Goal: Task Accomplishment & Management: Manage account settings

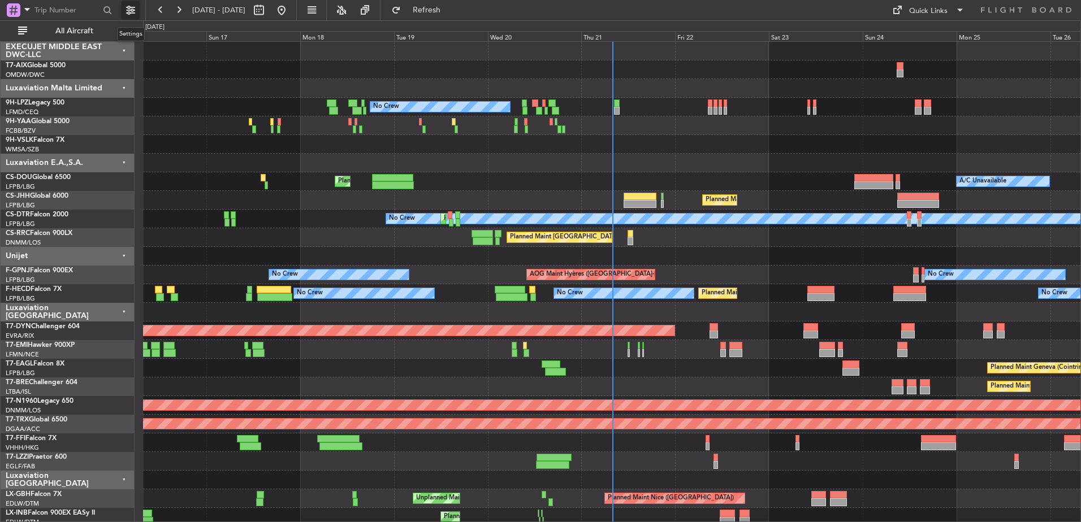
click at [129, 12] on button at bounding box center [131, 10] width 18 height 18
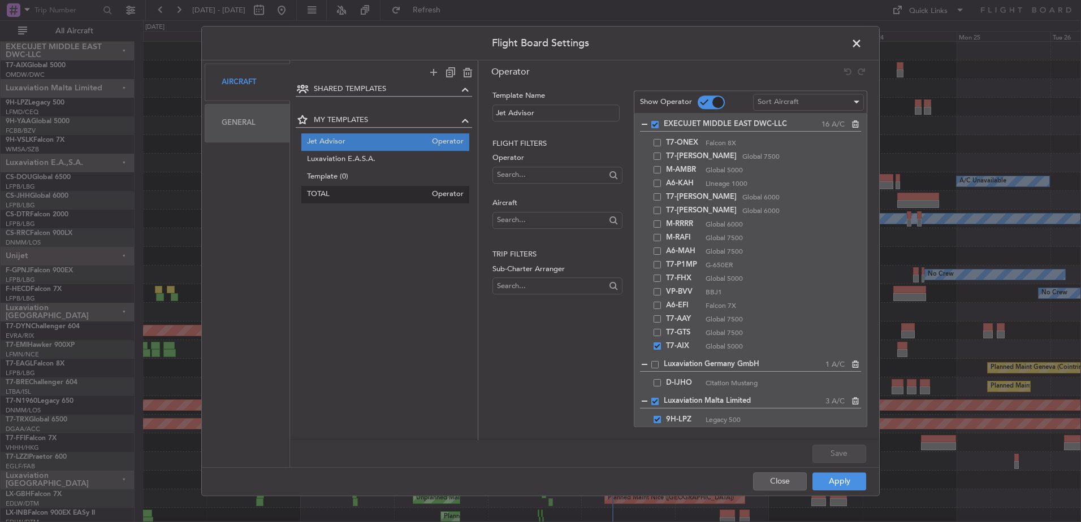
click at [319, 189] on span "TOTAL" at bounding box center [367, 195] width 120 height 12
type input "TOTAL"
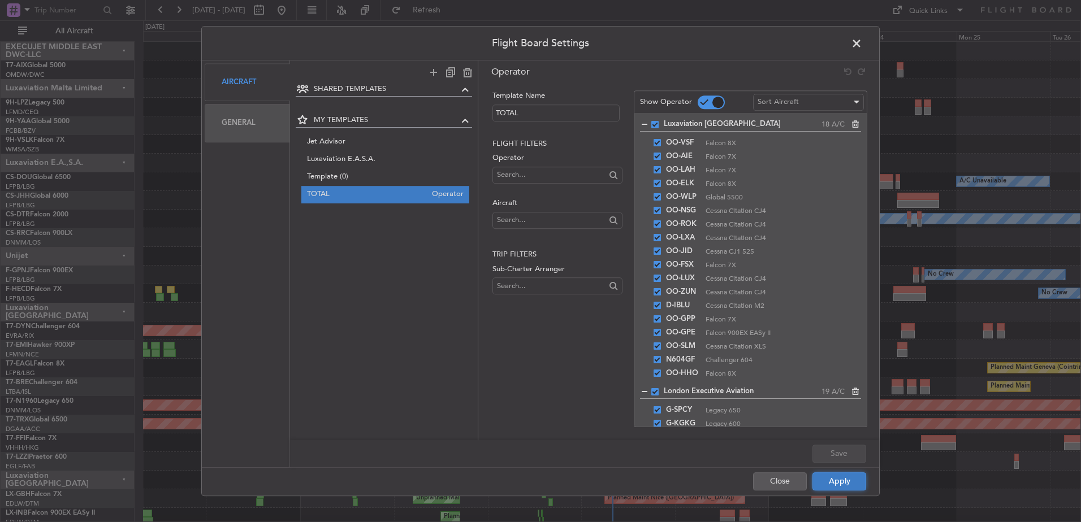
click at [847, 481] on button "Apply" at bounding box center [839, 482] width 54 height 18
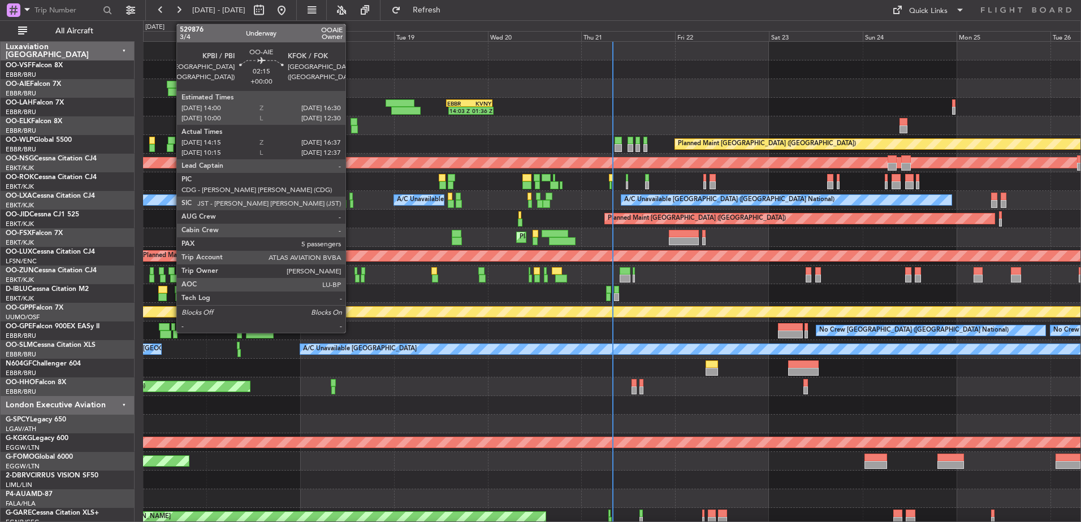
click at [171, 83] on div at bounding box center [172, 85] width 10 height 8
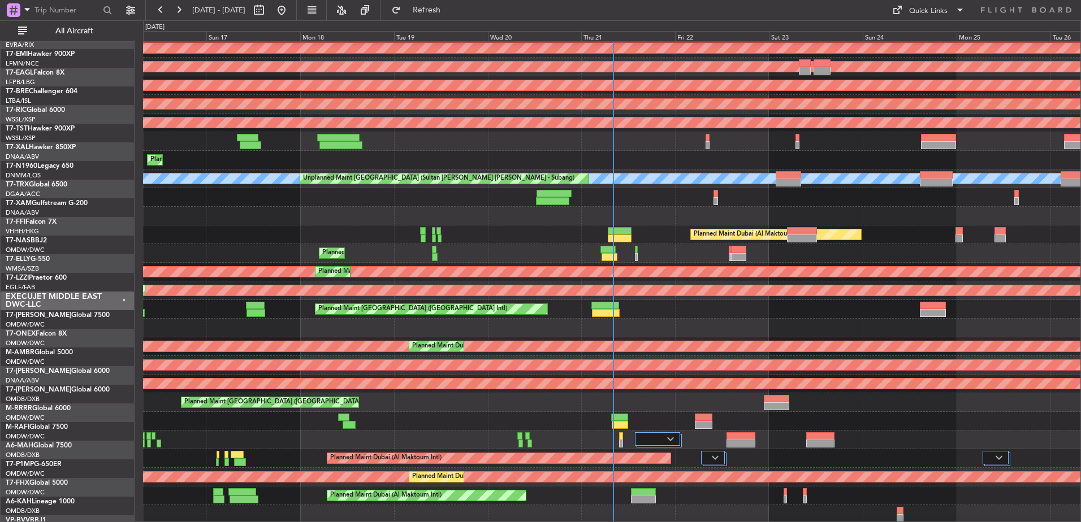
scroll to position [1217, 0]
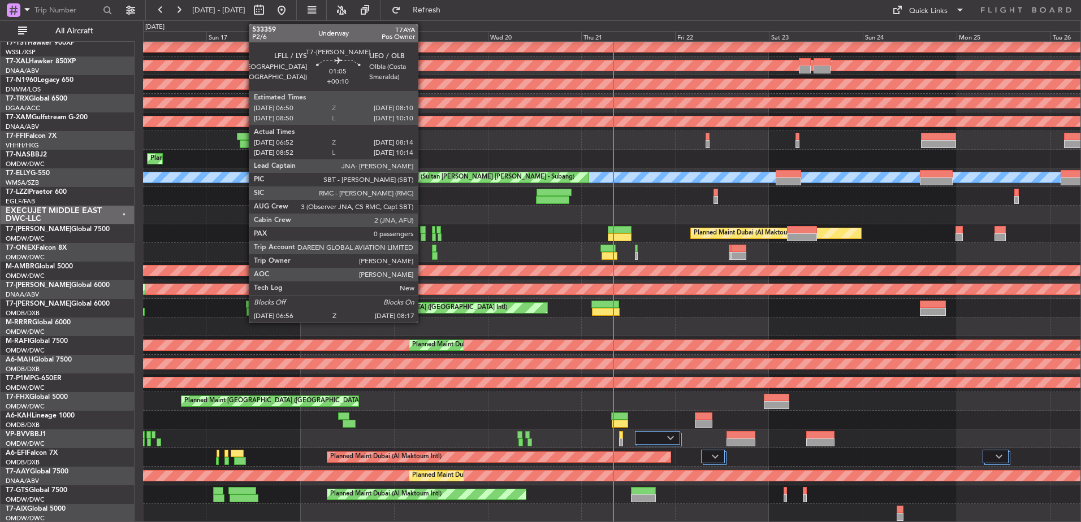
click at [423, 227] on div at bounding box center [423, 230] width 6 height 8
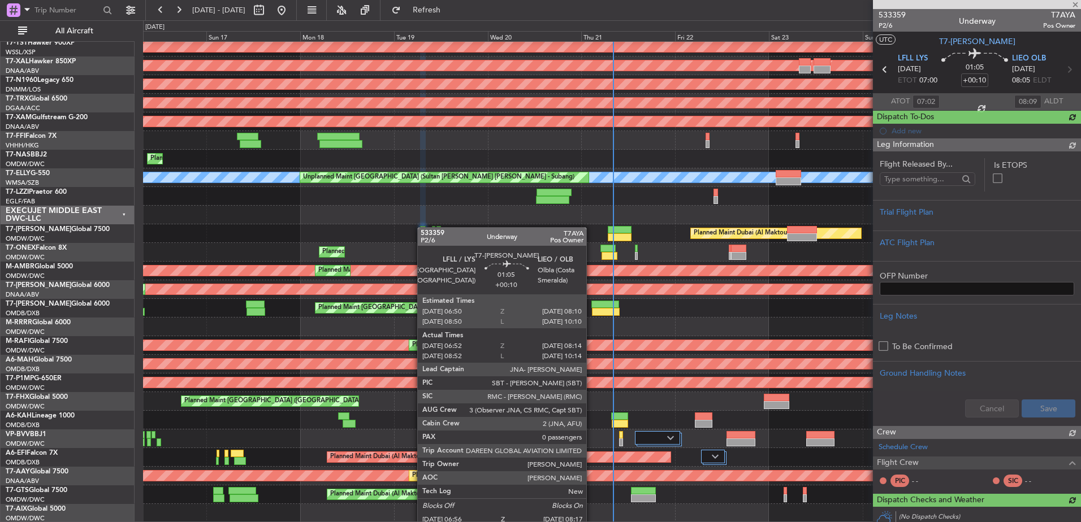
type input "[PERSON_NAME] (SYS)"
type input "7016"
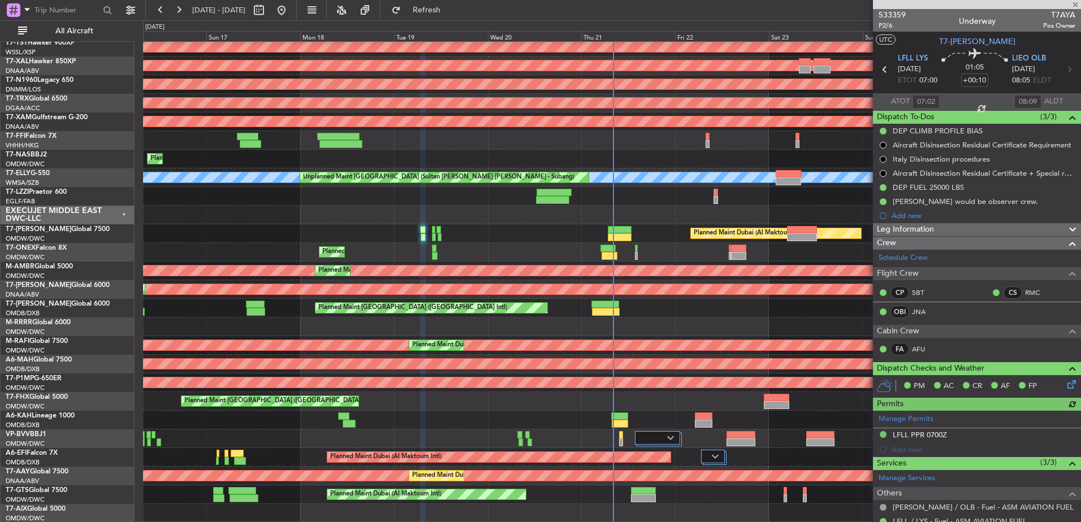
click at [344, 226] on div "Planned Maint Dubai (Al Maktoum Intl)" at bounding box center [611, 233] width 937 height 19
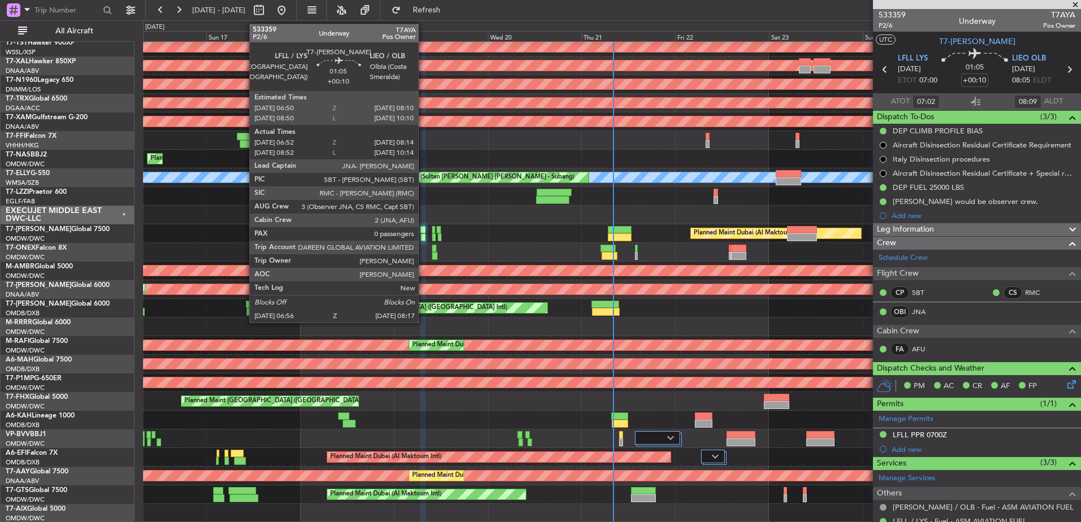
click at [423, 230] on div at bounding box center [423, 230] width 6 height 8
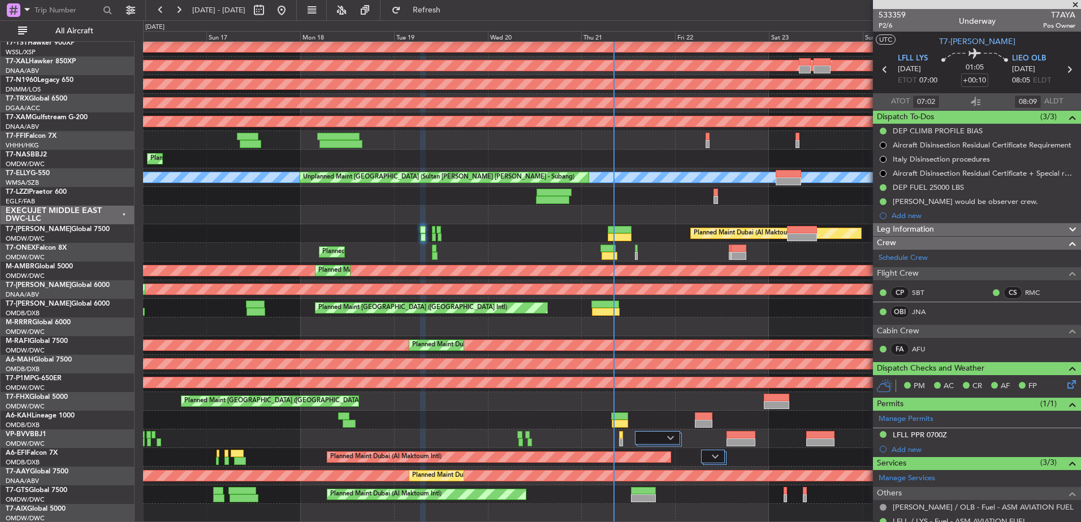
type input "[PERSON_NAME] (SYS)"
type input "7016"
type input "[PERSON_NAME] (SYS)"
type input "7016"
click at [136, 7] on button at bounding box center [131, 10] width 18 height 18
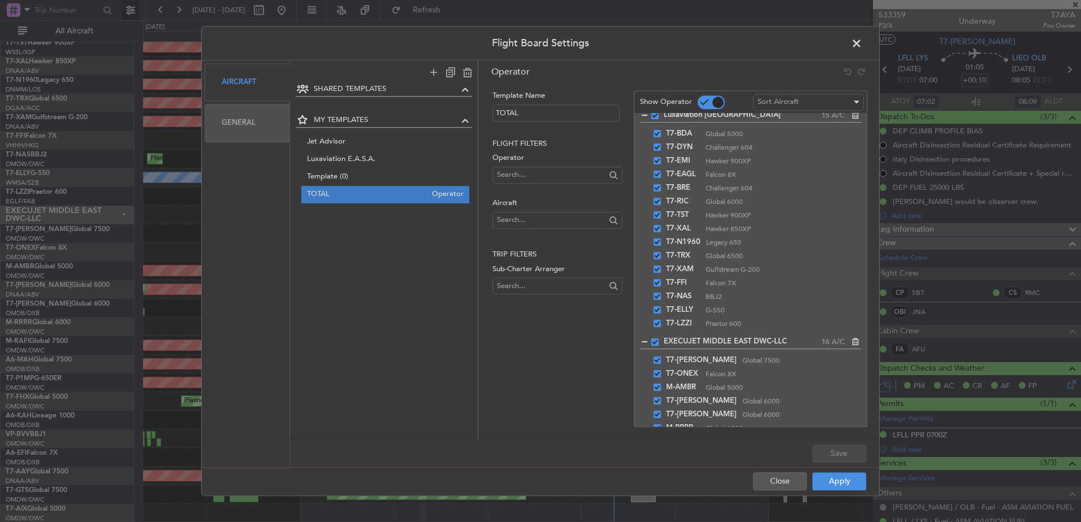
scroll to position [1003, 0]
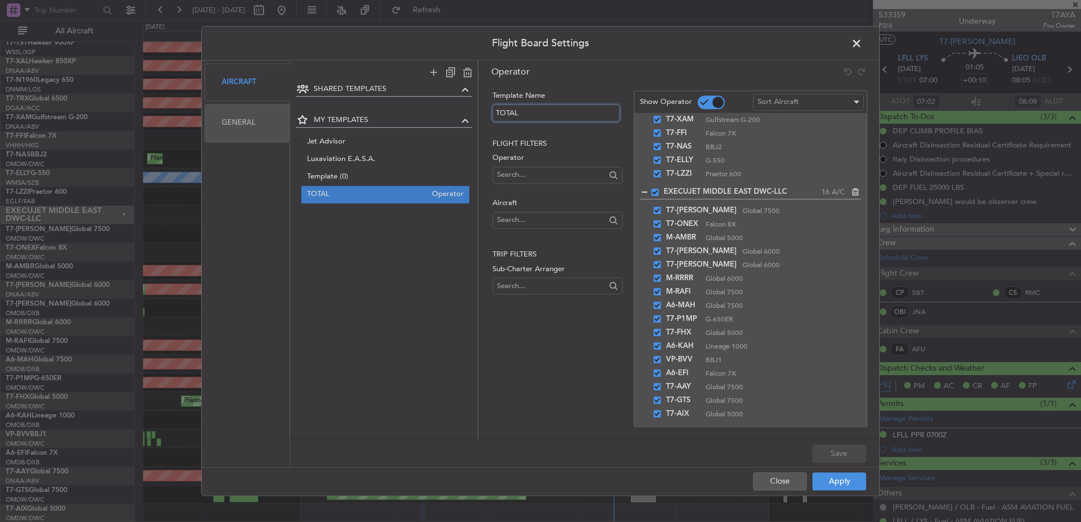
click at [522, 111] on input "TOTAL" at bounding box center [555, 113] width 127 height 17
click at [542, 175] on input "text" at bounding box center [551, 174] width 108 height 17
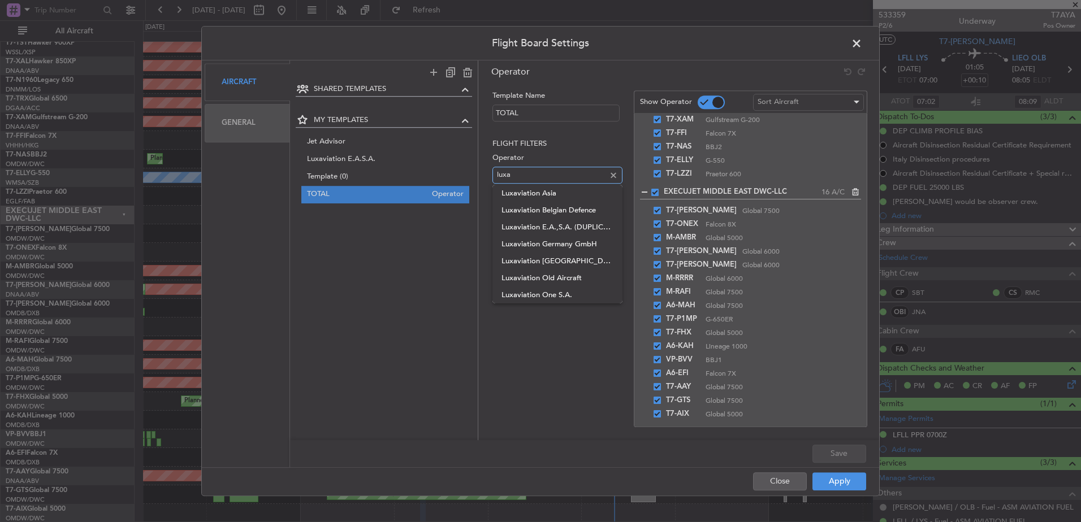
drag, startPoint x: 523, startPoint y: 171, endPoint x: 488, endPoint y: 171, distance: 35.6
click at [488, 171] on div "Template Name TOTAL Flight filters Operator luxa Aircraft Trip filters Sub-Char…" at bounding box center [678, 247] width 401 height 323
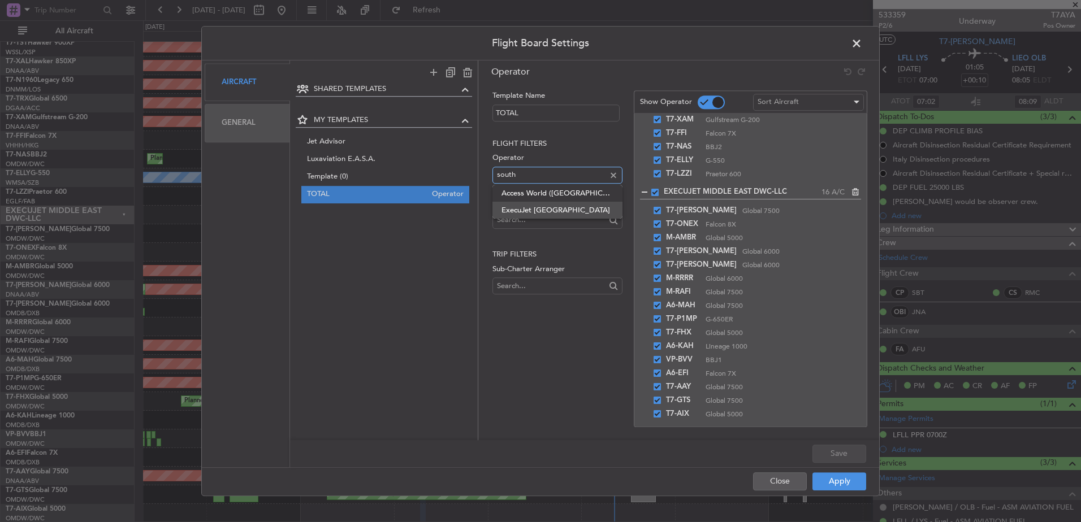
type input "south"
click at [566, 205] on span "ExecuJet [GEOGRAPHIC_DATA]" at bounding box center [556, 210] width 111 height 17
click at [534, 174] on input "text" at bounding box center [551, 174] width 108 height 17
type input "A"
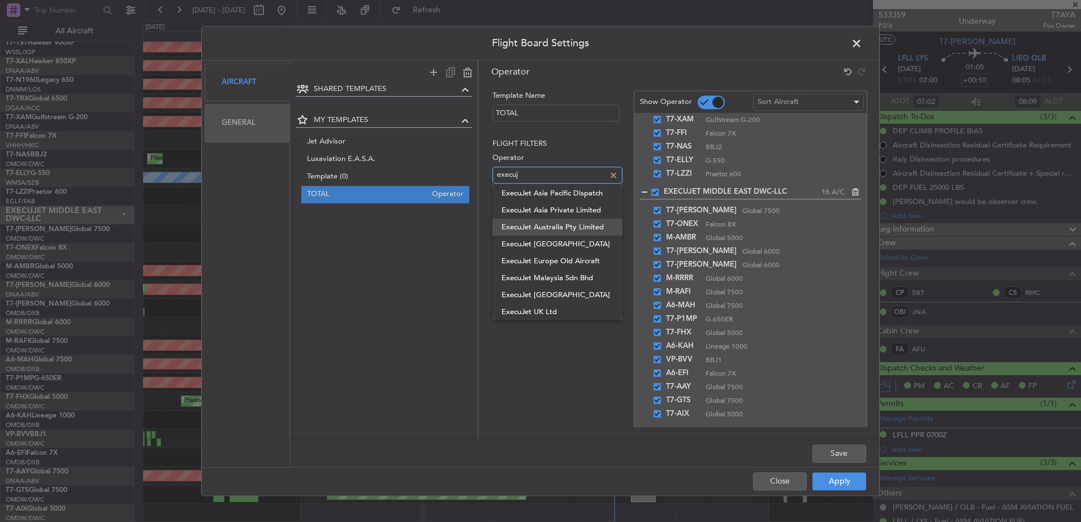
type input "execuj"
click at [550, 226] on span "ExecuJet Australia Pty Limited" at bounding box center [556, 227] width 111 height 17
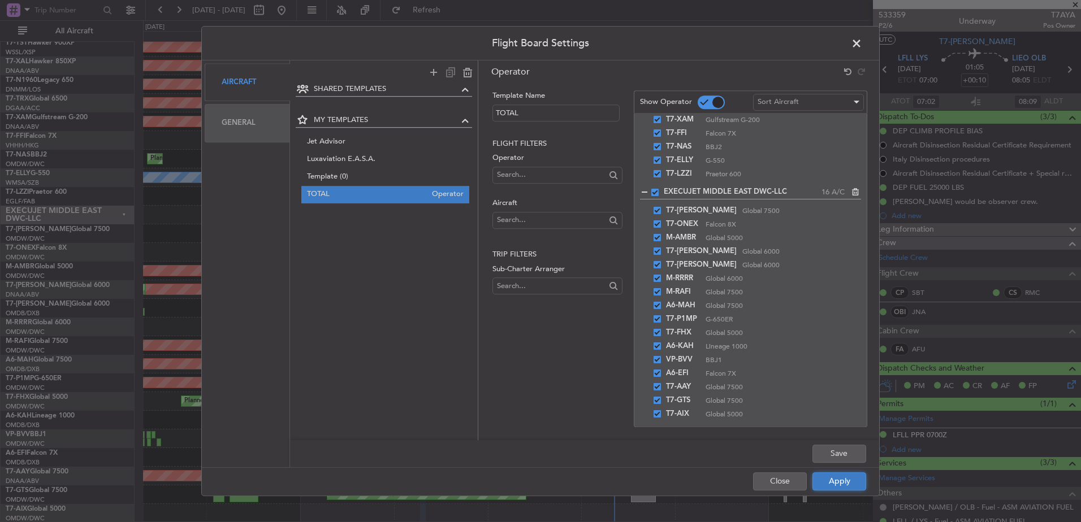
click at [836, 481] on button "Apply" at bounding box center [839, 482] width 54 height 18
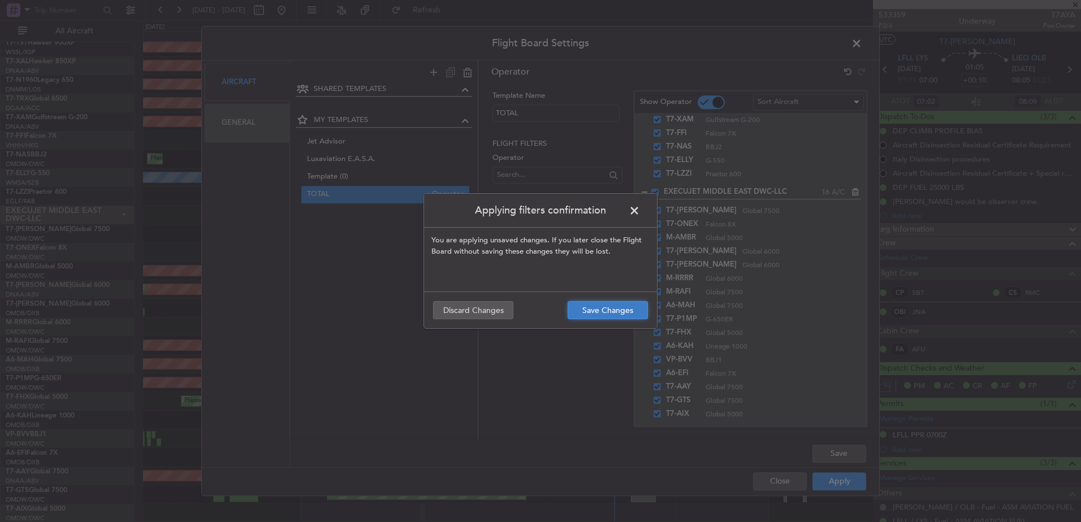
click at [609, 305] on button "Save Changes" at bounding box center [608, 310] width 80 height 18
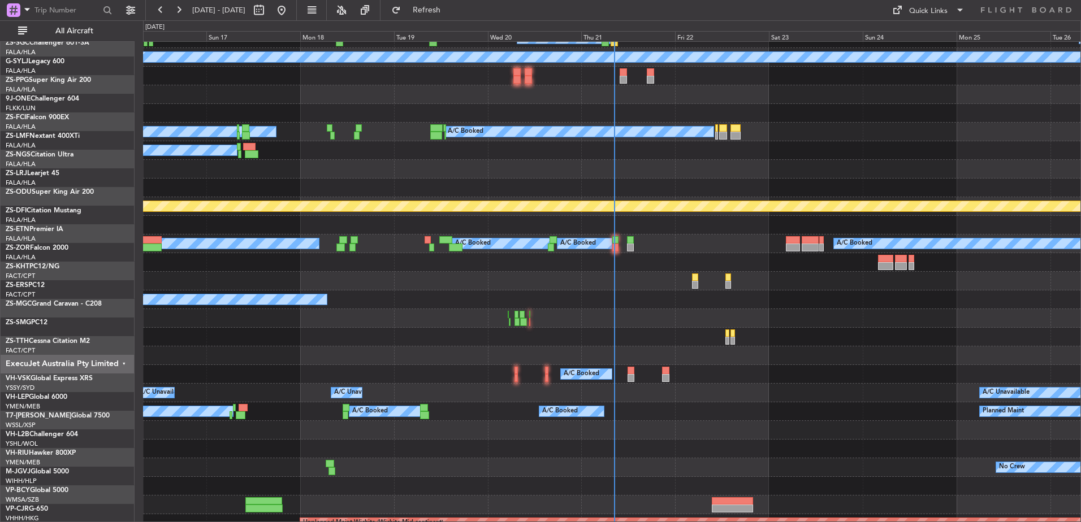
scroll to position [2110, 0]
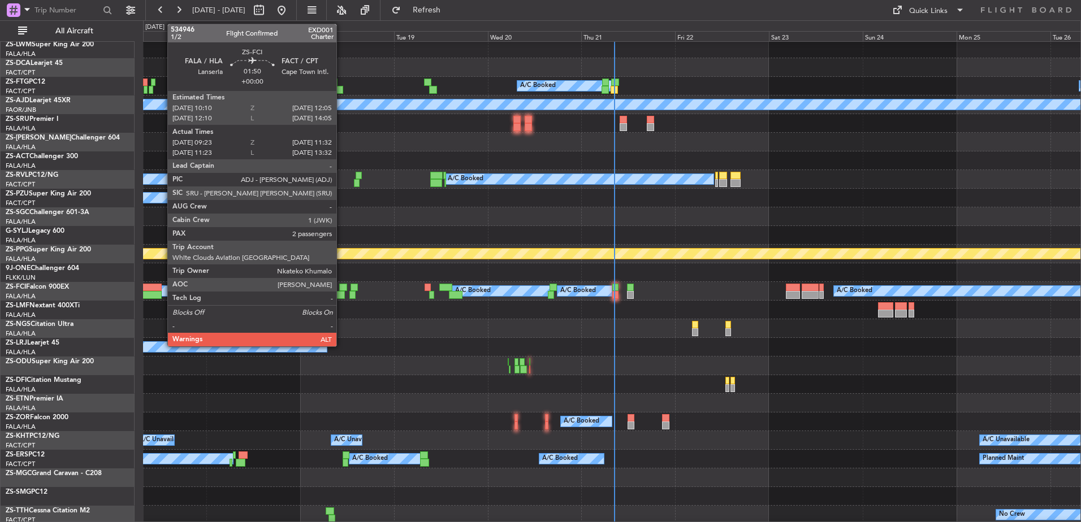
click at [341, 289] on div at bounding box center [343, 288] width 8 height 8
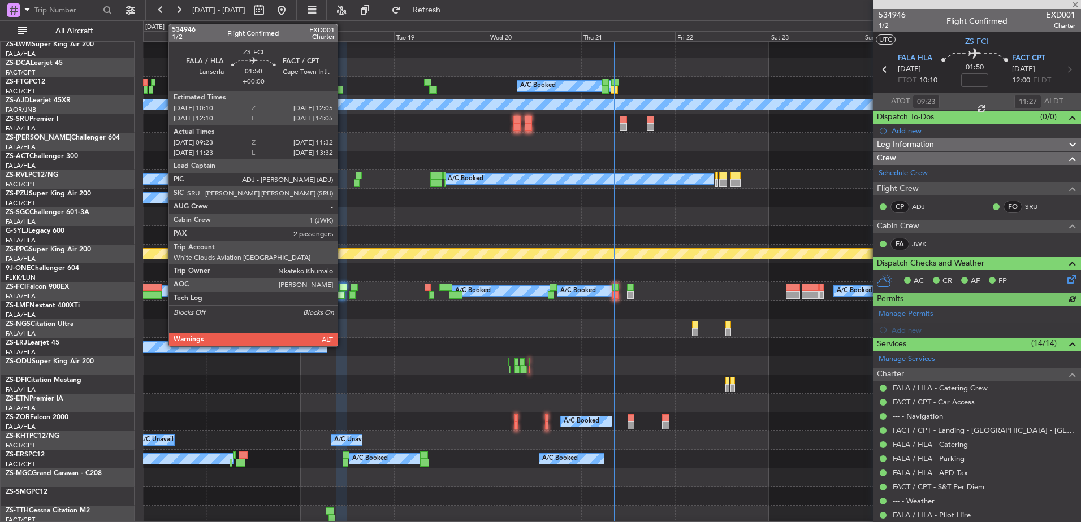
click at [343, 287] on div at bounding box center [343, 288] width 8 height 8
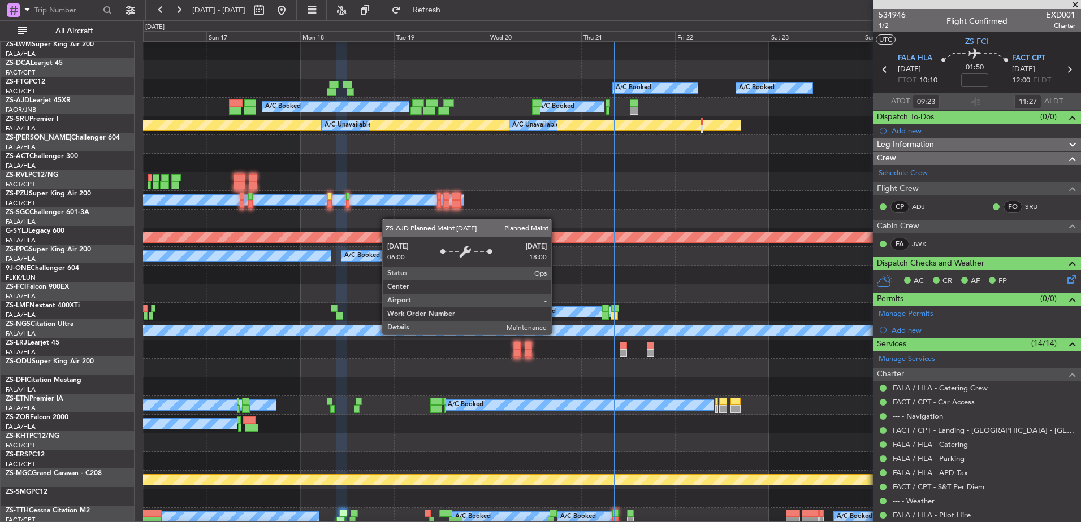
scroll to position [1884, 0]
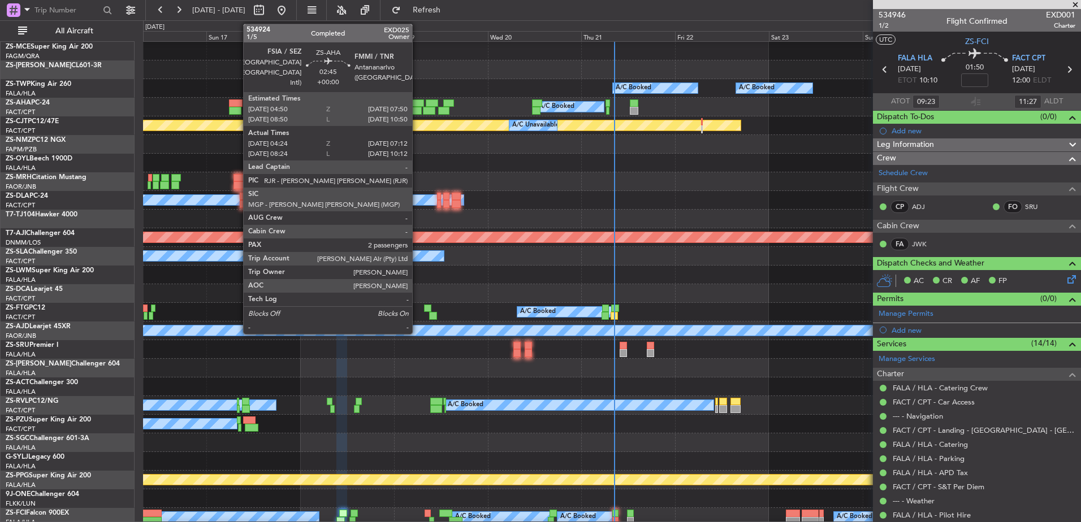
click at [417, 100] on div at bounding box center [418, 103] width 12 height 8
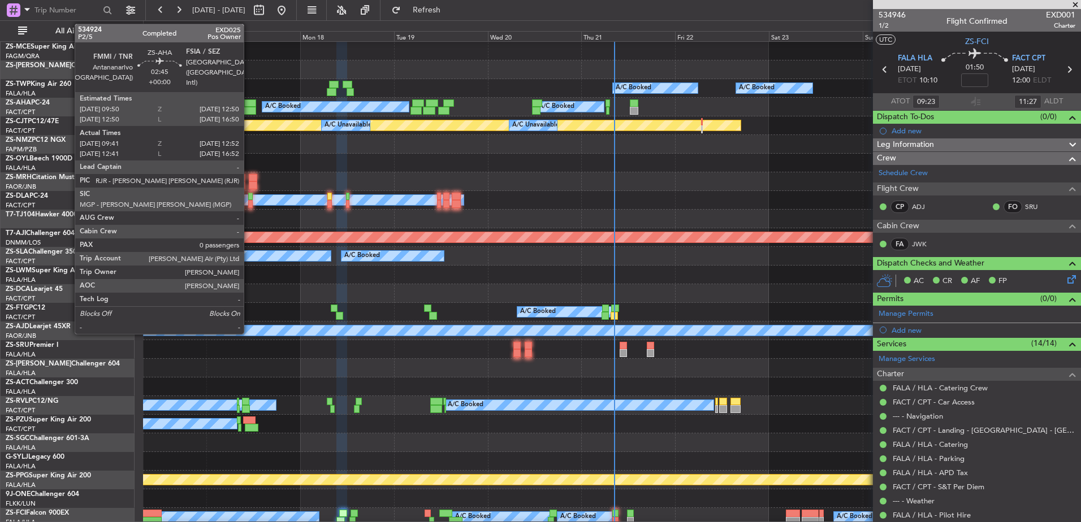
click at [249, 103] on div at bounding box center [250, 103] width 12 height 8
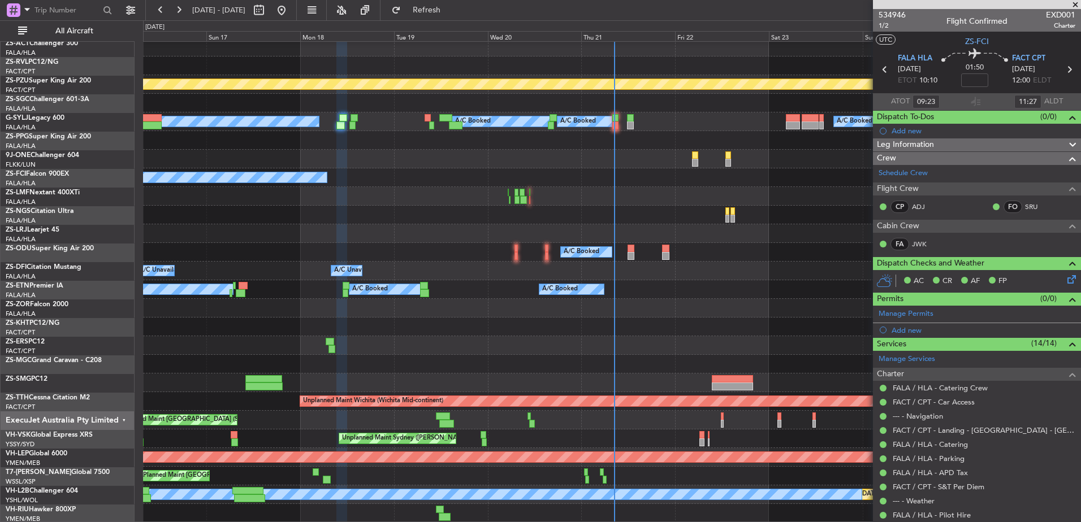
scroll to position [2280, 0]
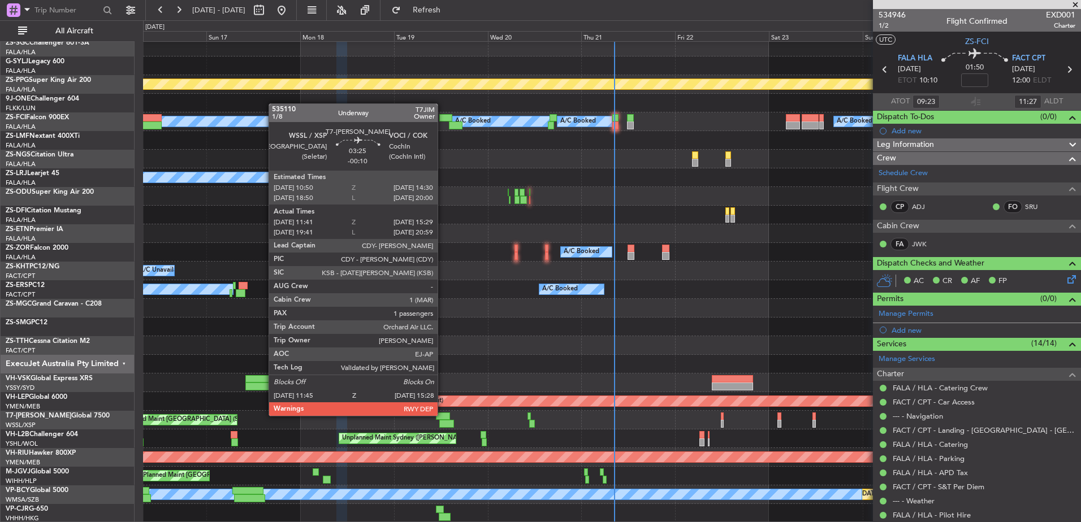
click at [443, 415] on div at bounding box center [443, 417] width 15 height 8
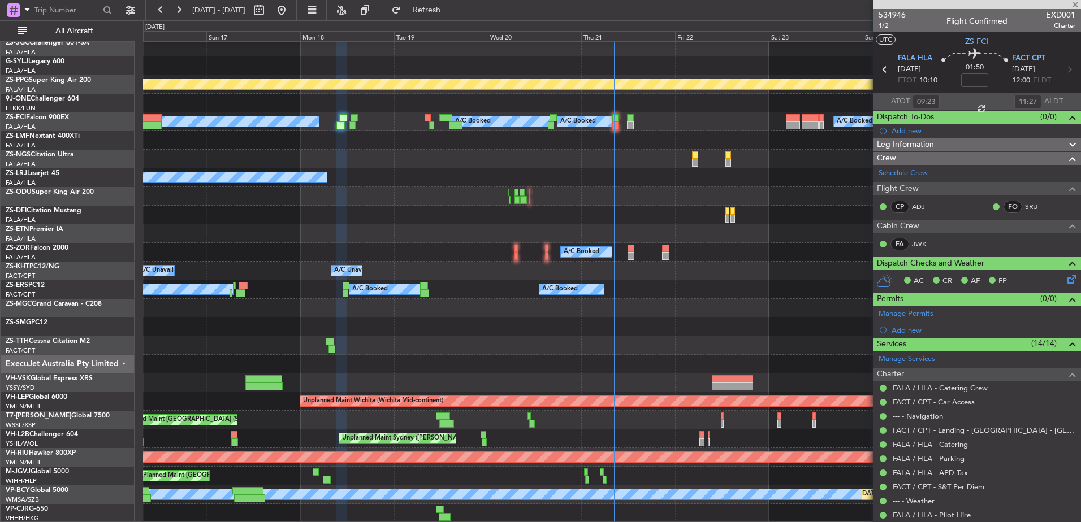
click at [443, 415] on div at bounding box center [443, 417] width 15 height 8
type input "-00:10"
type input "11:51"
type input "15:24"
type input "1"
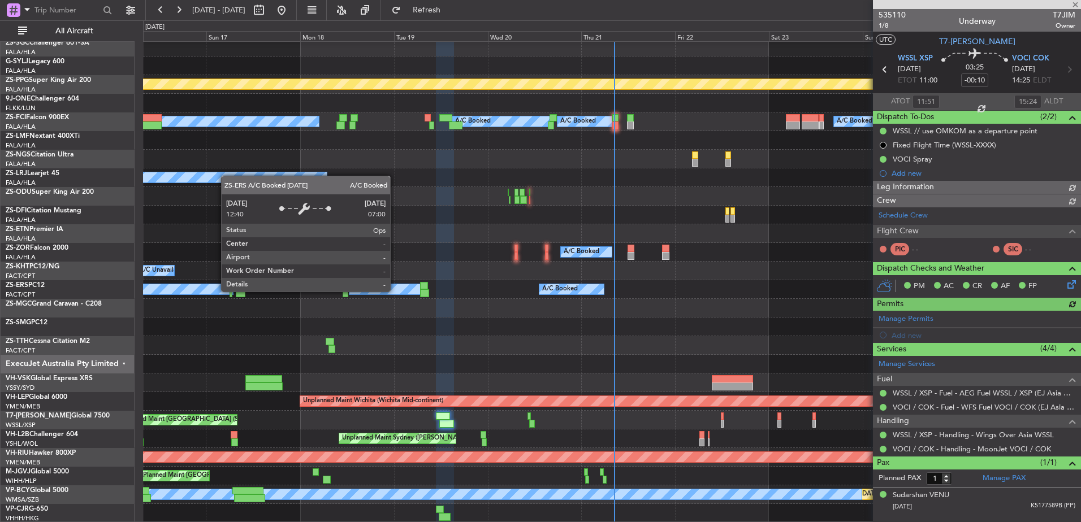
type input "[PERSON_NAME] (EYU)"
type input "F0251"
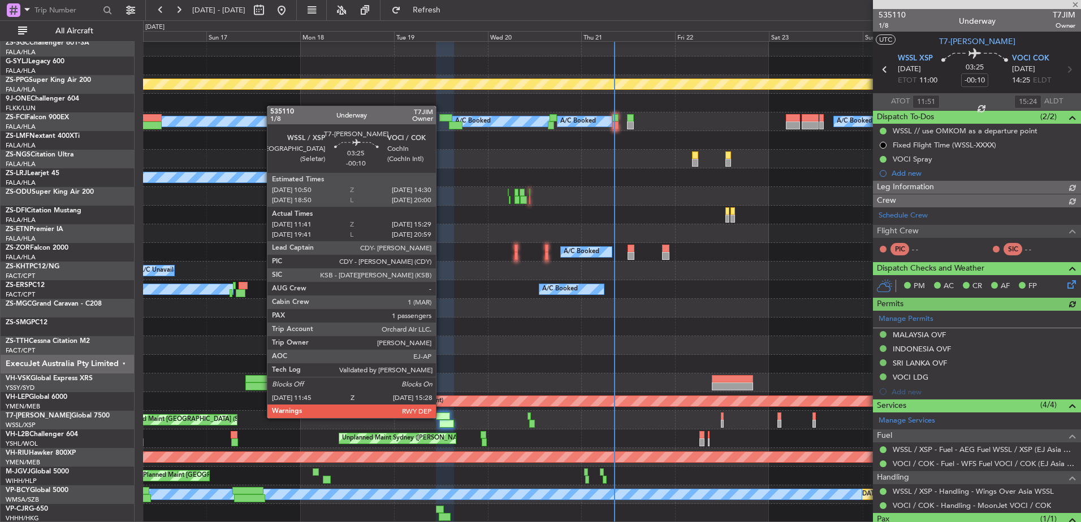
type input "[PERSON_NAME] (EYU)"
type input "F0251"
click at [441, 417] on div at bounding box center [443, 417] width 15 height 8
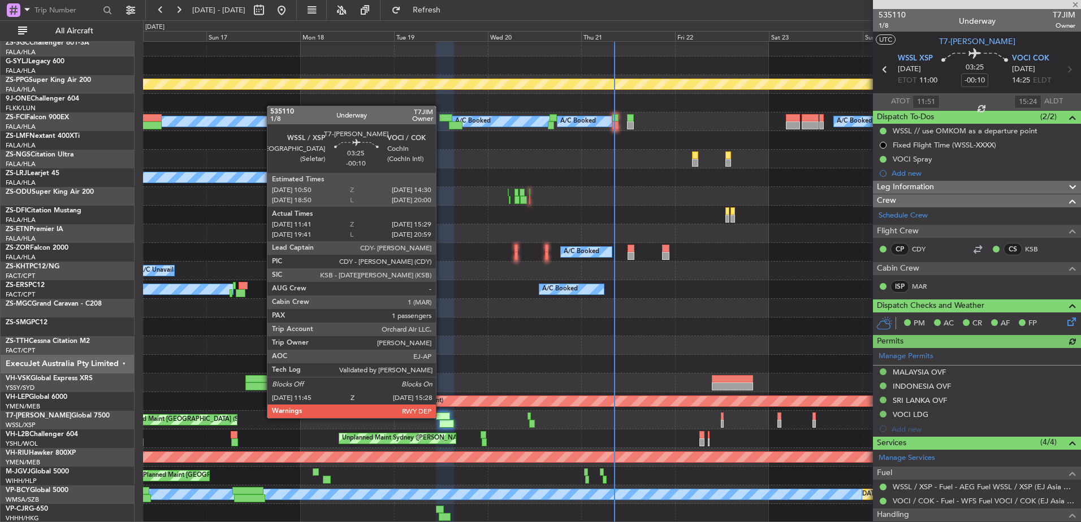
click at [441, 417] on div at bounding box center [443, 417] width 15 height 8
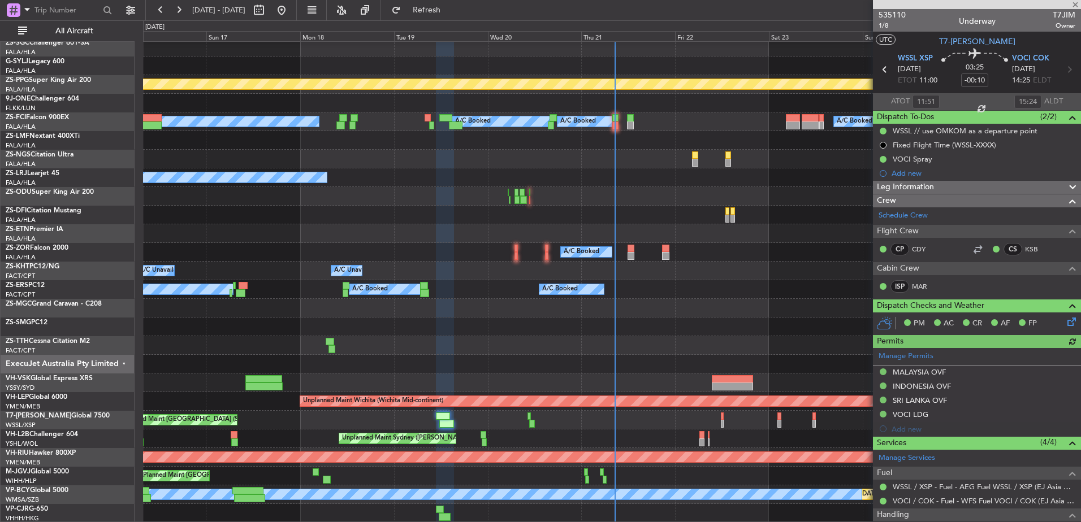
type input "[PERSON_NAME] (EYU)"
type input "F0251"
click at [1074, 7] on span at bounding box center [1075, 5] width 11 height 10
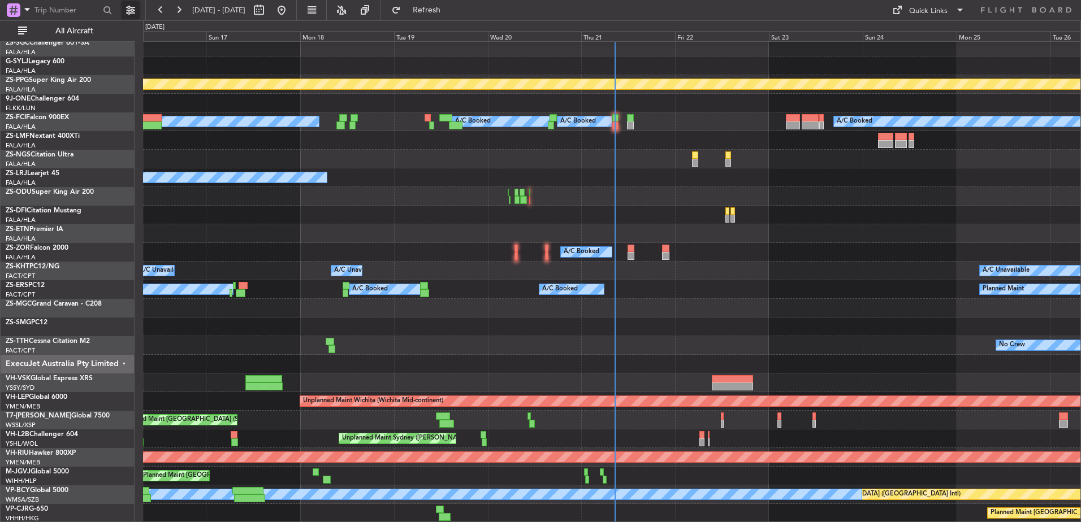
click at [132, 10] on button at bounding box center [131, 10] width 18 height 18
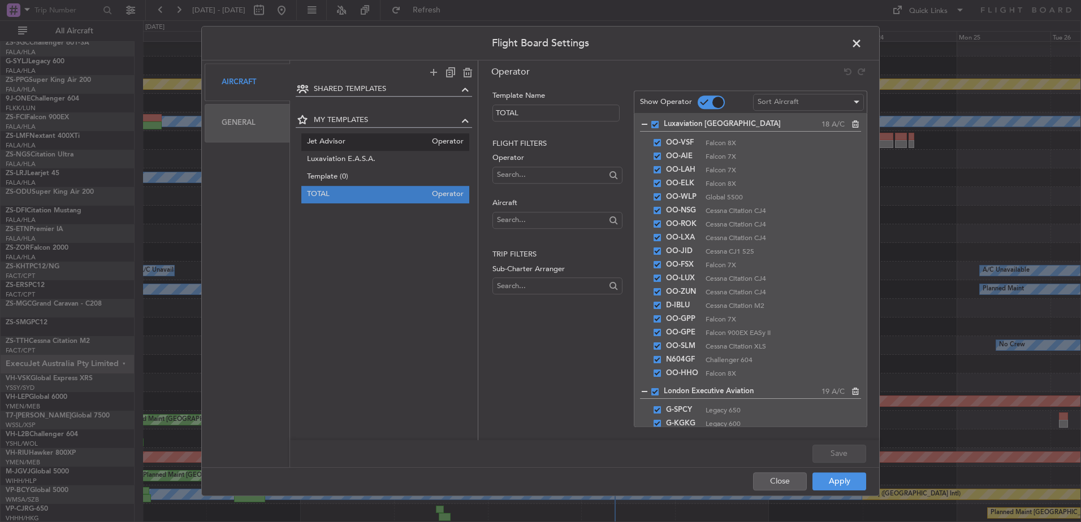
click at [334, 139] on span "Jet Advisor" at bounding box center [367, 142] width 120 height 12
type input "Jet Advisor"
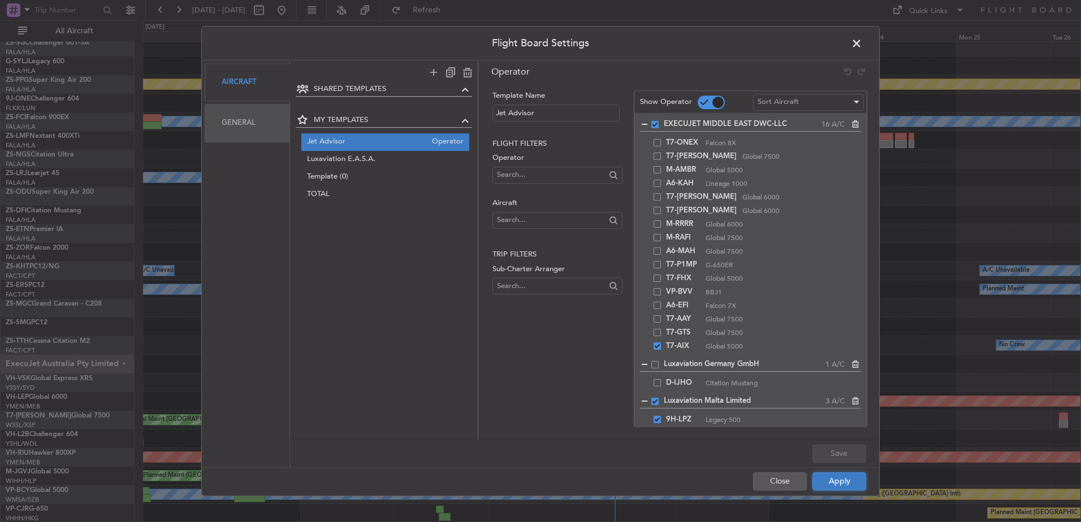
click at [851, 486] on button "Apply" at bounding box center [839, 482] width 54 height 18
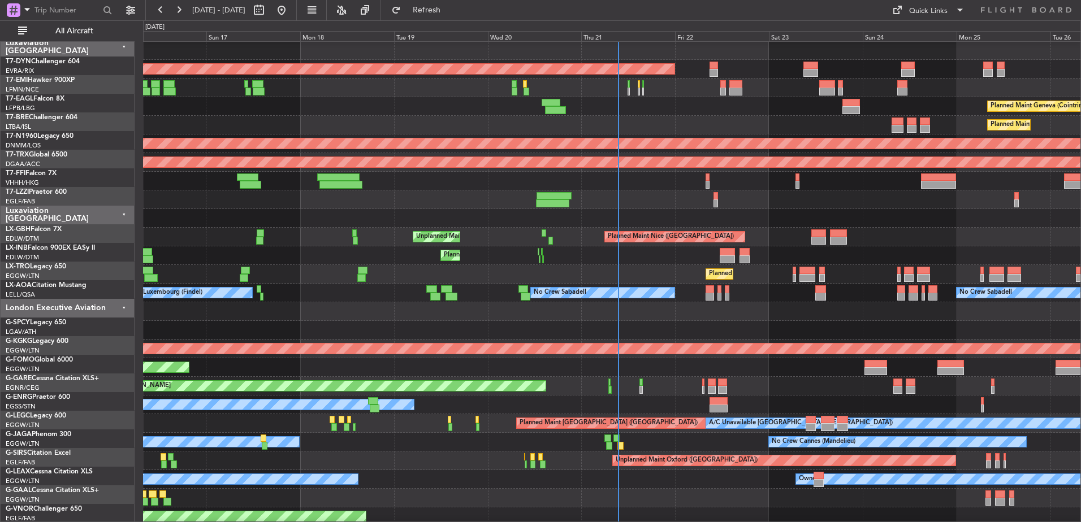
scroll to position [152, 0]
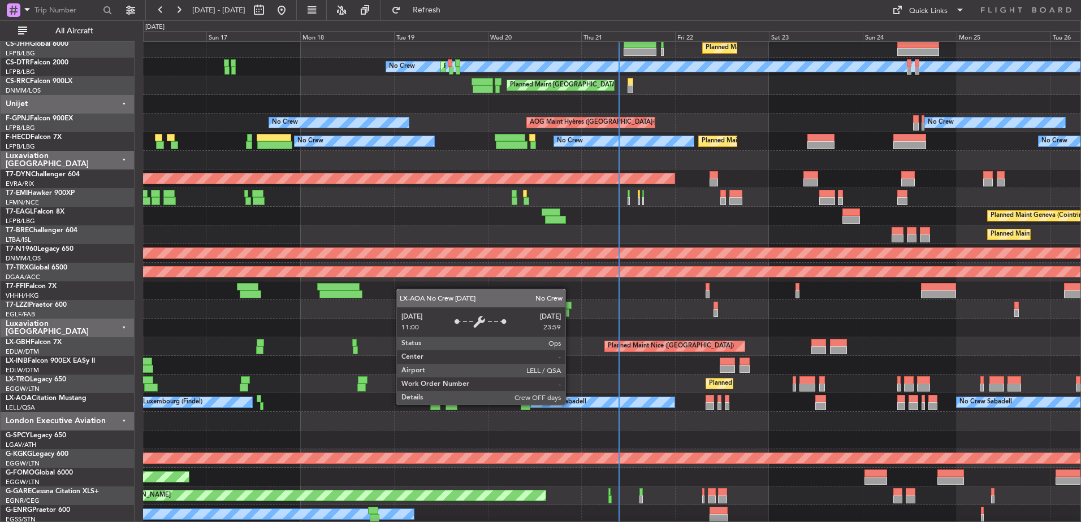
click at [570, 404] on div "No Crew Sabadell" at bounding box center [560, 402] width 53 height 17
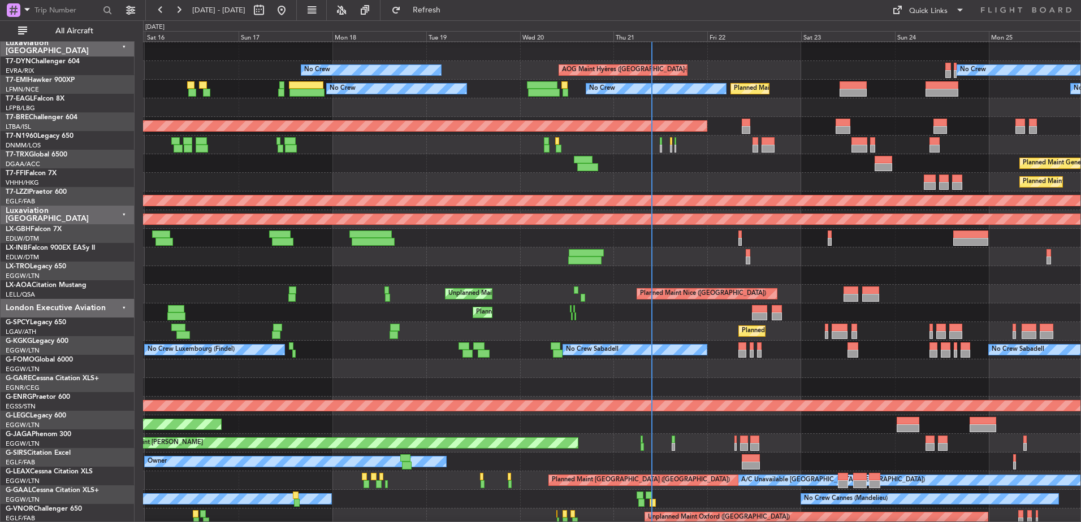
scroll to position [0, 0]
